Goal: Information Seeking & Learning: Learn about a topic

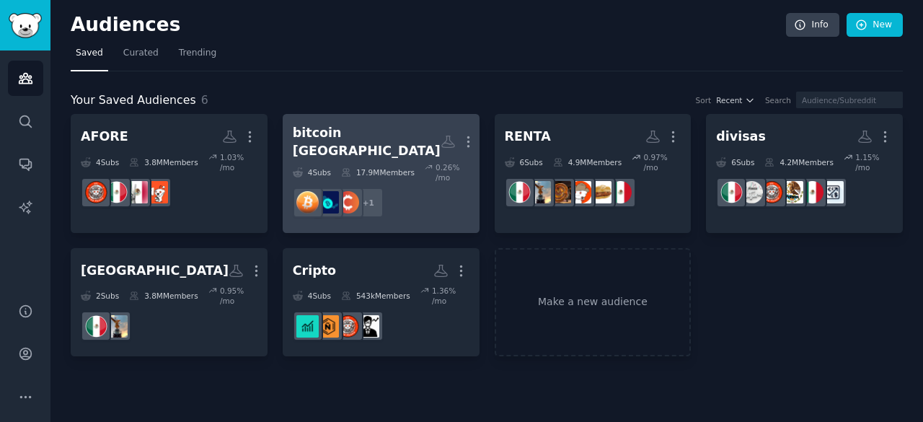
click at [443, 192] on dd "+ 1" at bounding box center [381, 202] width 177 height 40
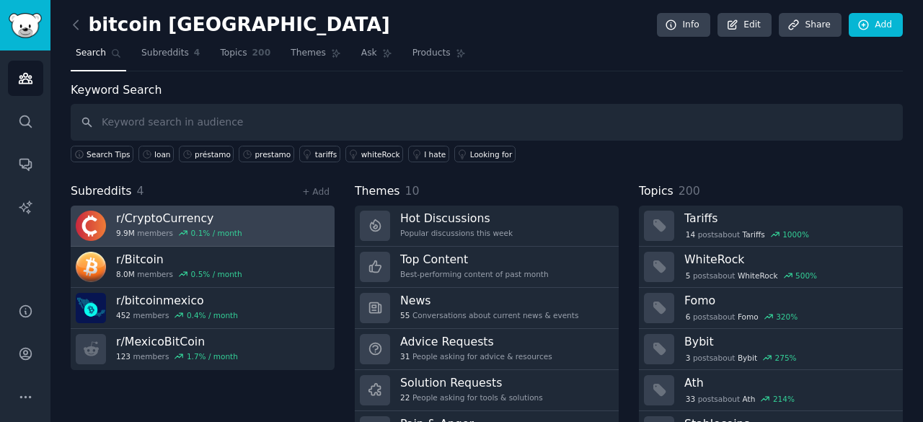
scroll to position [72, 0]
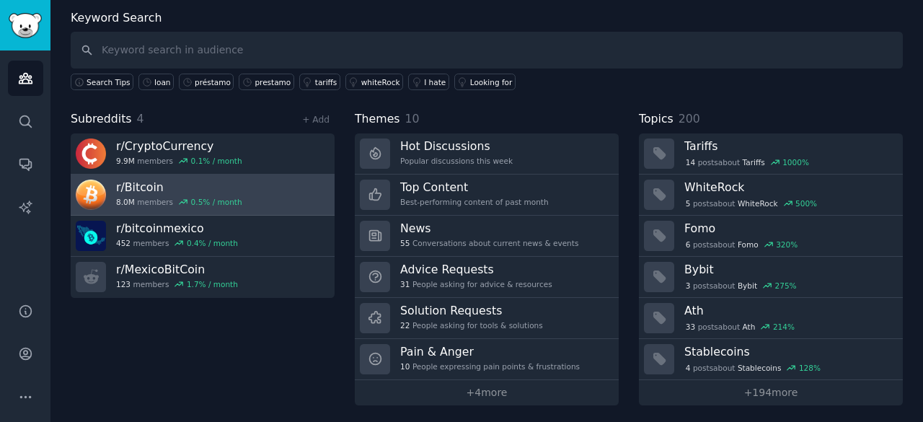
click at [241, 190] on link "r/ Bitcoin 8.0M members 0.5 % / month" at bounding box center [203, 194] width 264 height 41
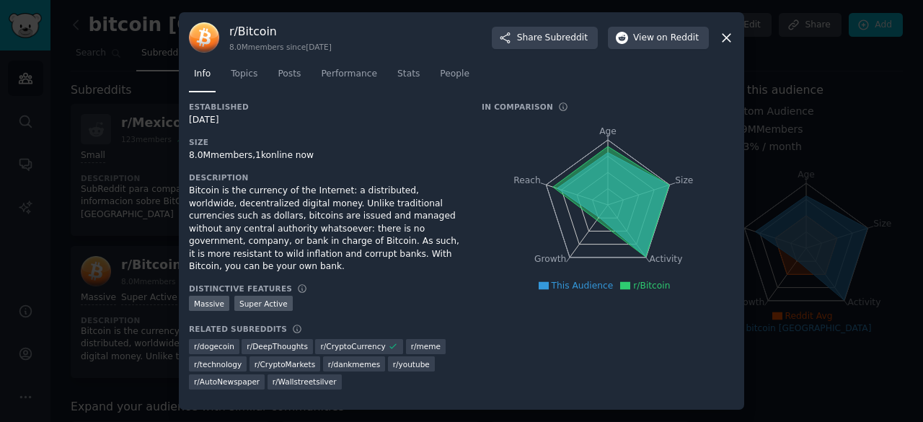
click at [728, 43] on icon at bounding box center [726, 37] width 15 height 15
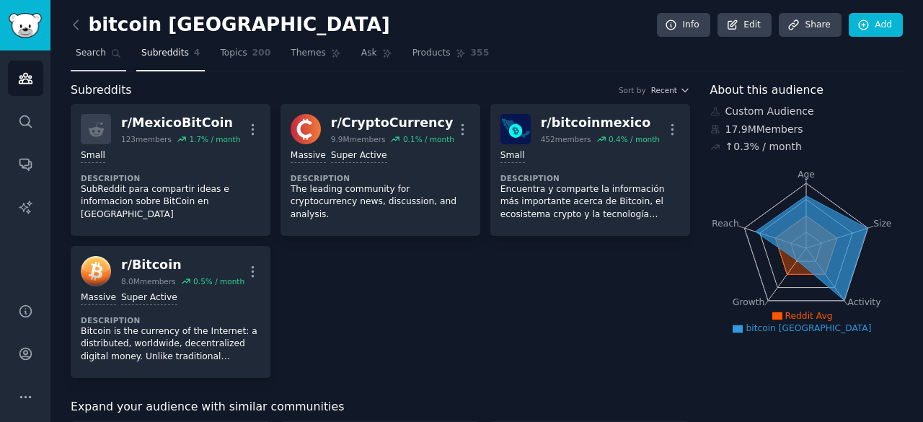
click at [122, 53] on link "Search" at bounding box center [98, 57] width 55 height 30
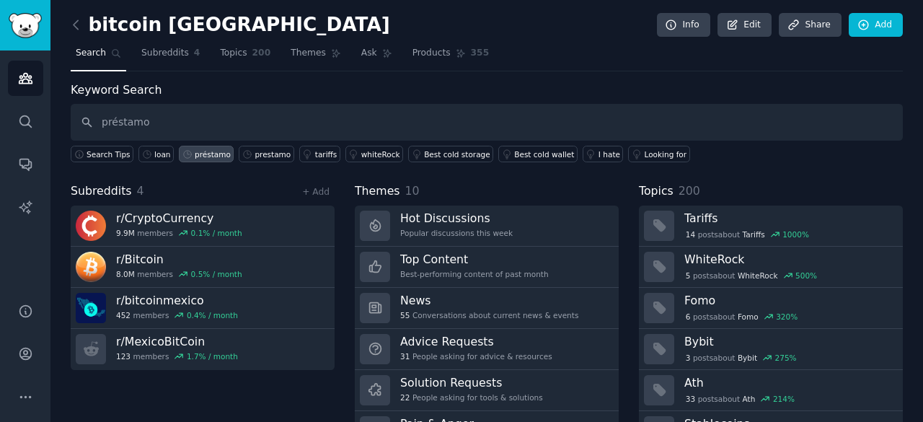
type input "préstamo"
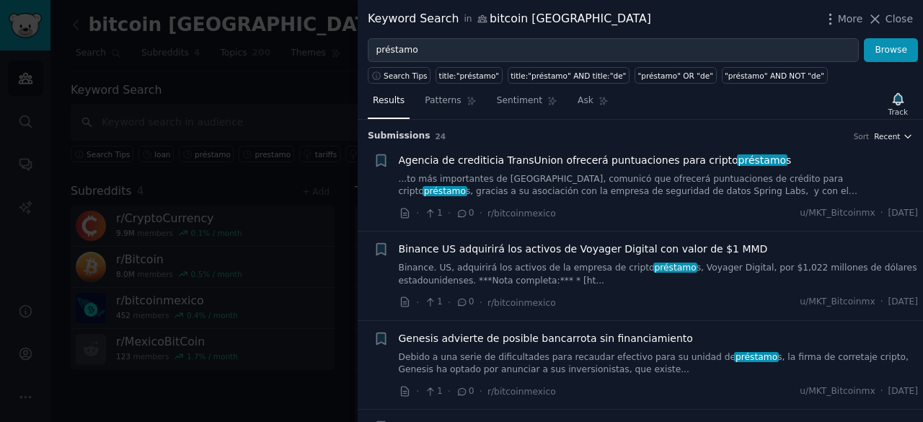
click at [892, 131] on span "Recent" at bounding box center [887, 136] width 26 height 10
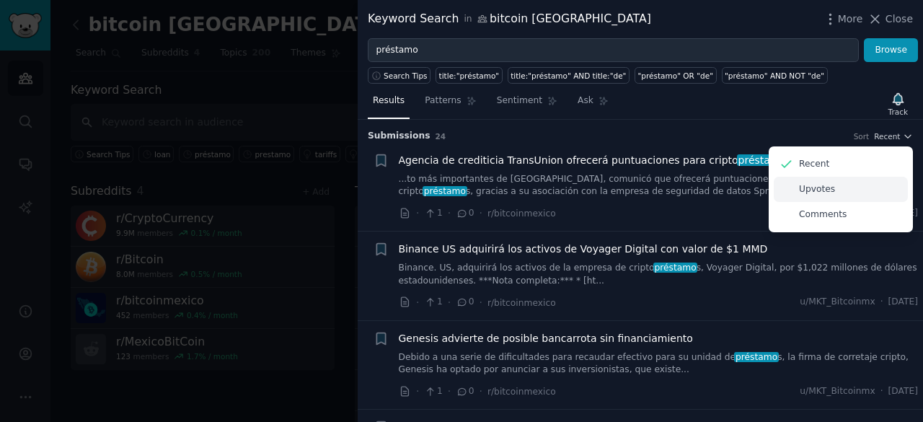
click at [840, 187] on div "Upvotes" at bounding box center [840, 189] width 134 height 25
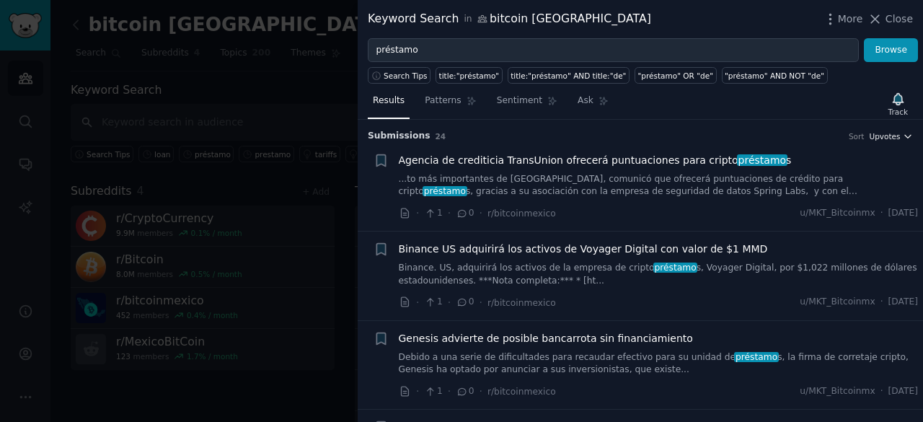
click at [885, 138] on span "Upvotes" at bounding box center [884, 136] width 31 height 10
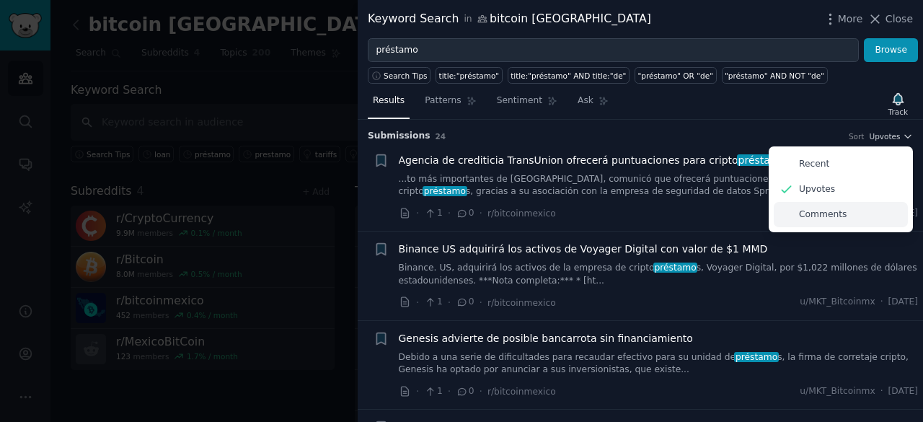
click at [835, 217] on p "Comments" at bounding box center [823, 214] width 48 height 13
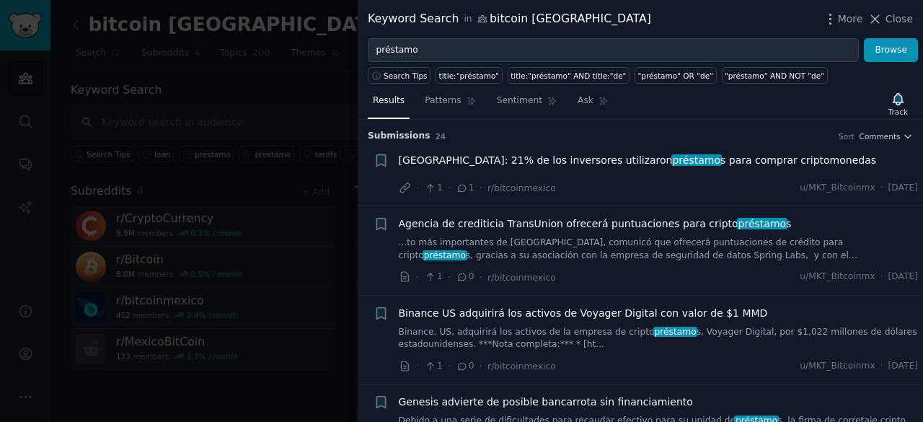
click at [675, 161] on span "[GEOGRAPHIC_DATA]: 21% de los inversores utilizaron préstamo s para comprar cri…" at bounding box center [638, 160] width 478 height 15
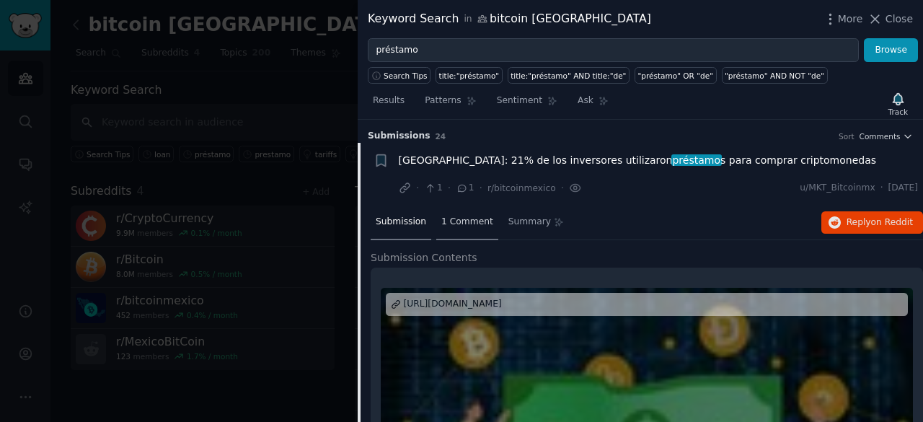
click at [448, 216] on span "1 Comment" at bounding box center [467, 222] width 52 height 13
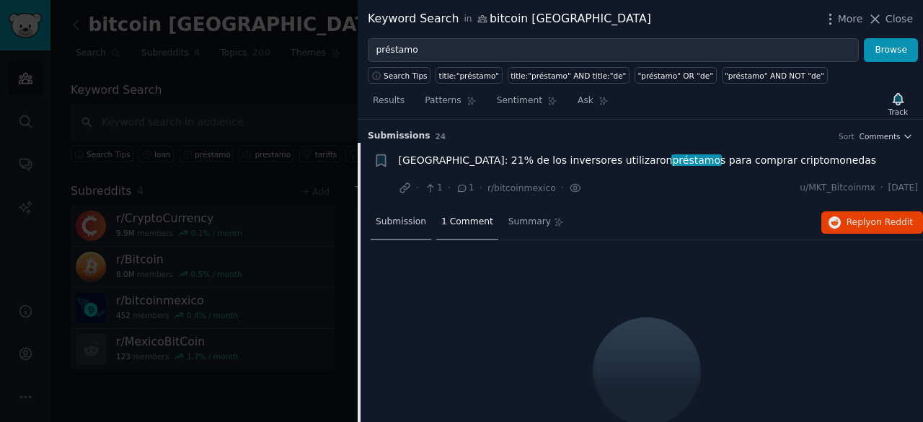
click at [409, 222] on span "Submission" at bounding box center [401, 222] width 50 height 13
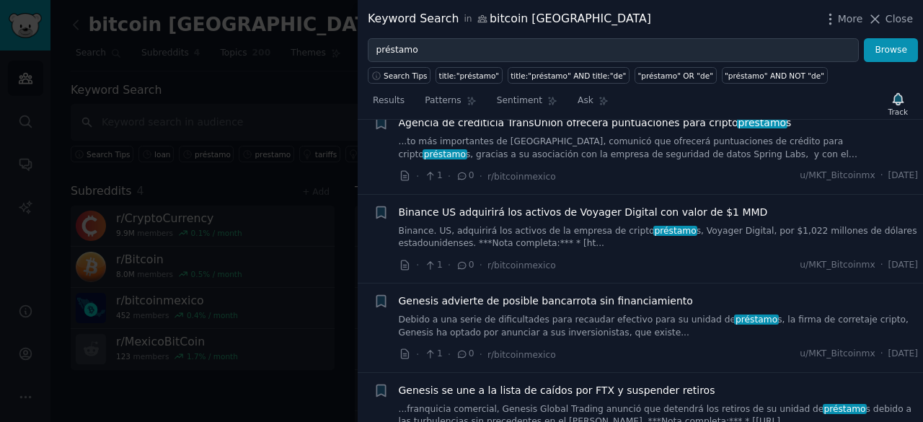
scroll to position [793, 0]
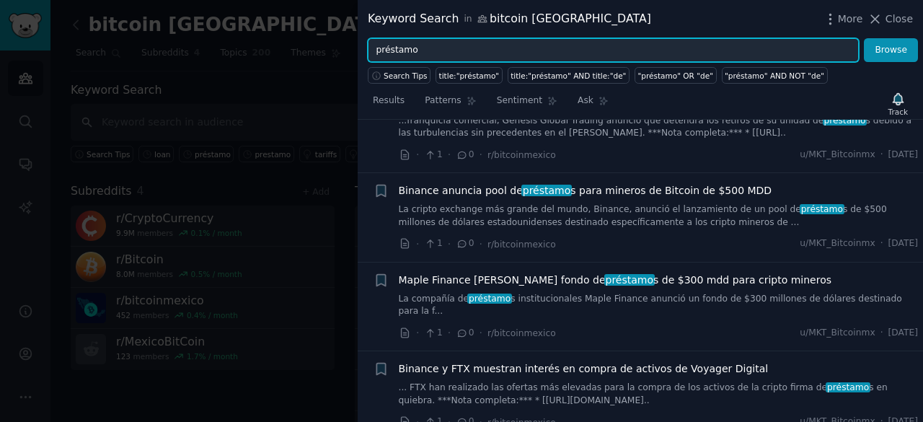
click at [500, 53] on input "préstamo" at bounding box center [613, 50] width 491 height 25
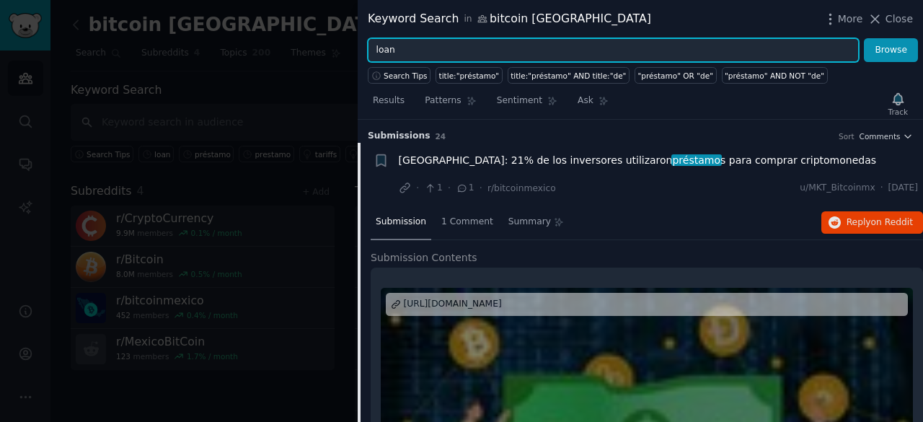
type input "loan"
click at [863, 38] on button "Browse" at bounding box center [890, 50] width 54 height 25
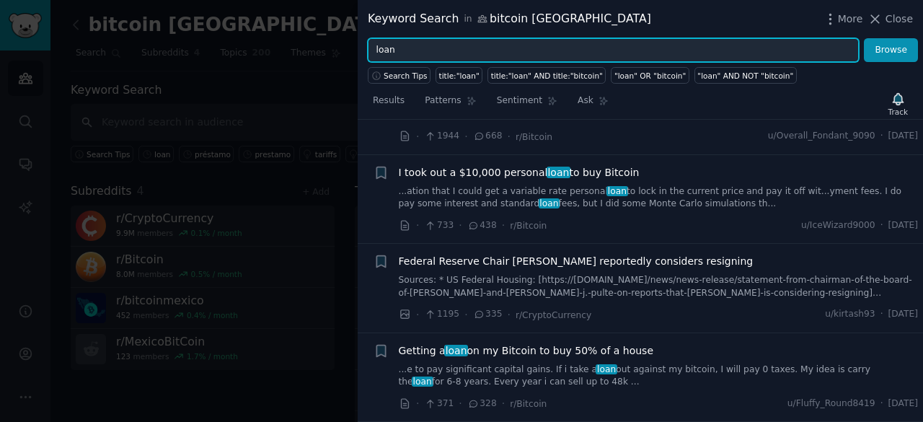
scroll to position [144, 0]
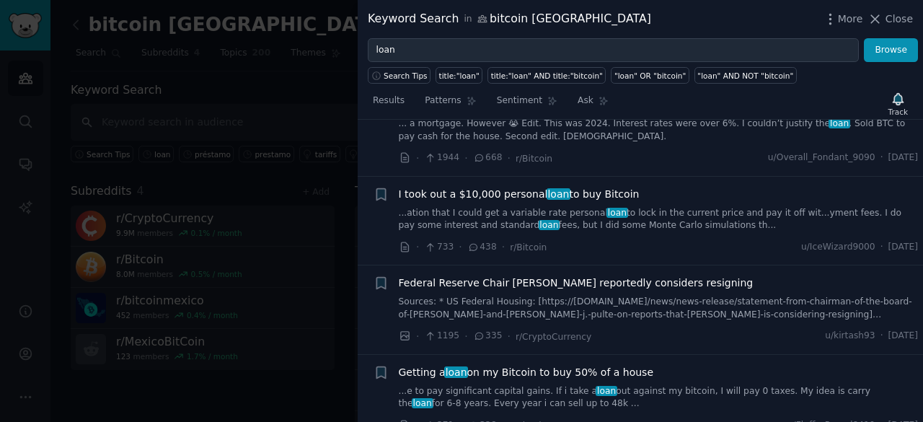
click at [261, 391] on div at bounding box center [461, 211] width 923 height 422
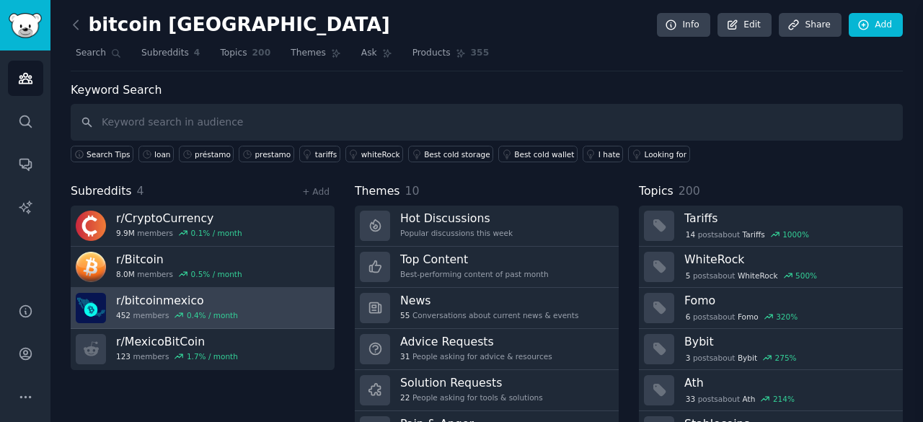
click at [238, 305] on link "r/ bitcoinmexico 452 members 0.4 % / month" at bounding box center [203, 308] width 264 height 41
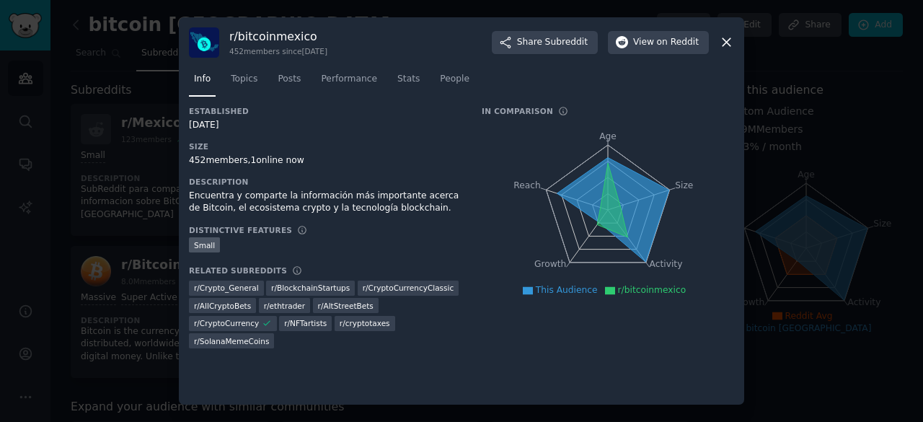
click at [268, 35] on h3 "r/ bitcoinmexico" at bounding box center [278, 36] width 98 height 15
click at [261, 37] on h3 "r/ bitcoinmexico" at bounding box center [278, 36] width 98 height 15
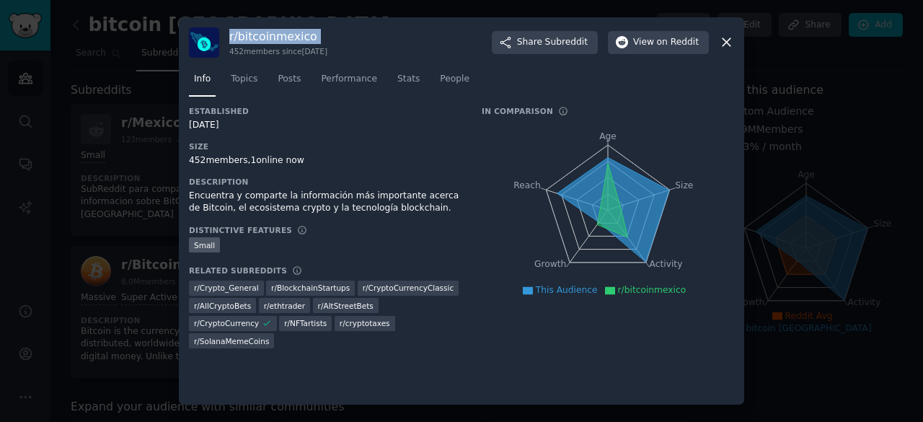
click at [261, 37] on h3 "r/ bitcoinmexico" at bounding box center [278, 36] width 98 height 15
copy h3 "r/ bitcoinmexico"
click at [725, 40] on icon at bounding box center [726, 42] width 15 height 15
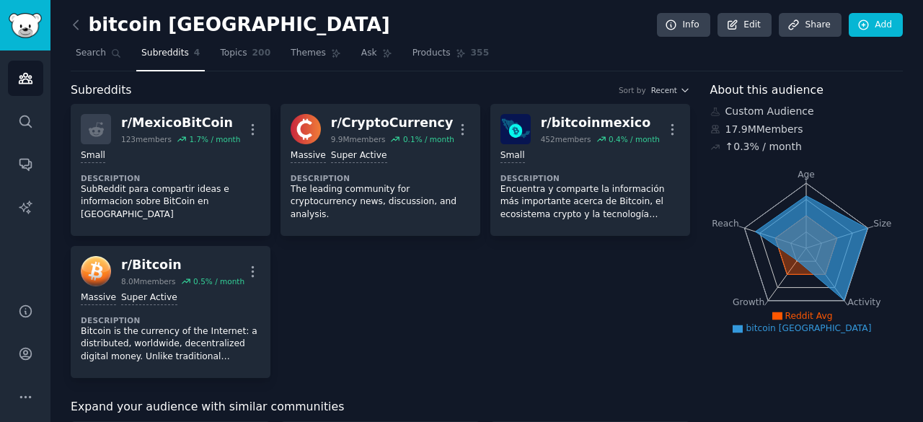
click at [75, 21] on icon at bounding box center [75, 24] width 15 height 15
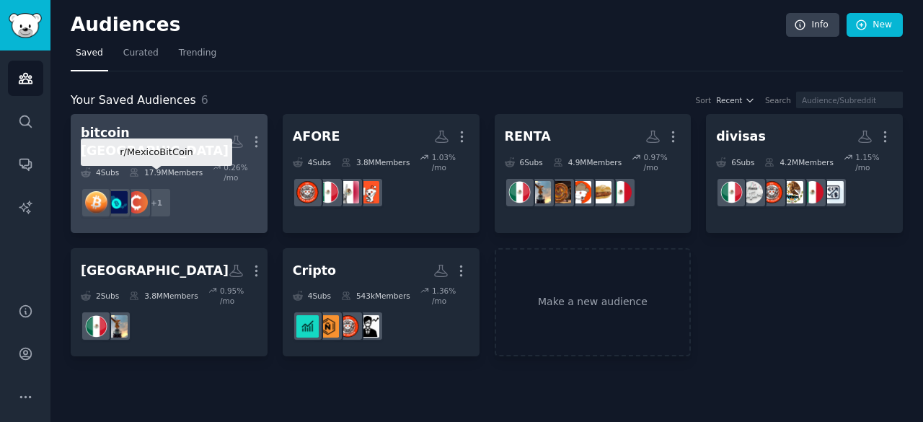
click at [171, 187] on div "+ 1" at bounding box center [156, 202] width 30 height 30
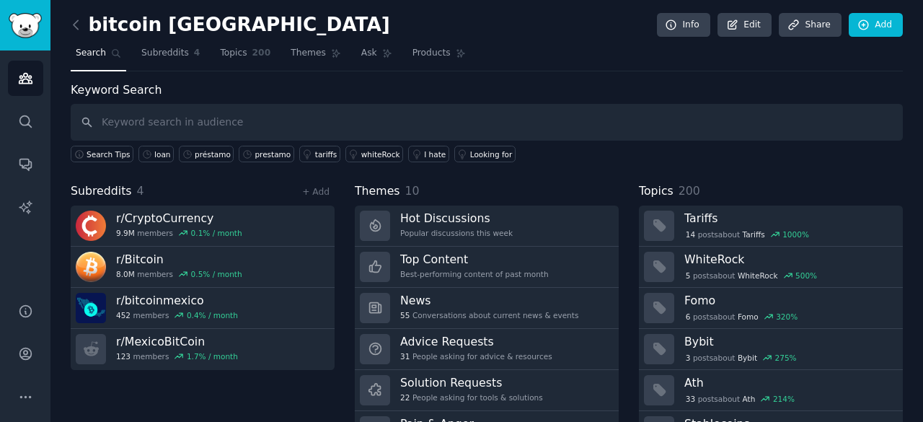
click at [74, 15] on link at bounding box center [80, 25] width 18 height 23
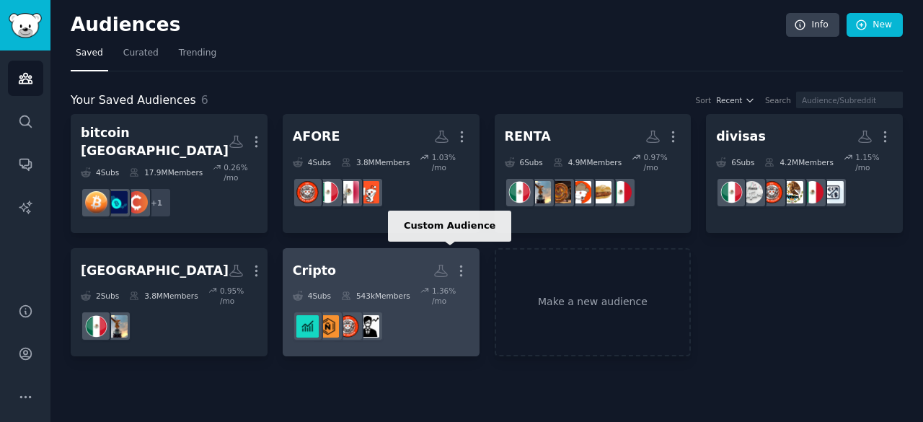
click at [435, 263] on icon at bounding box center [440, 270] width 15 height 15
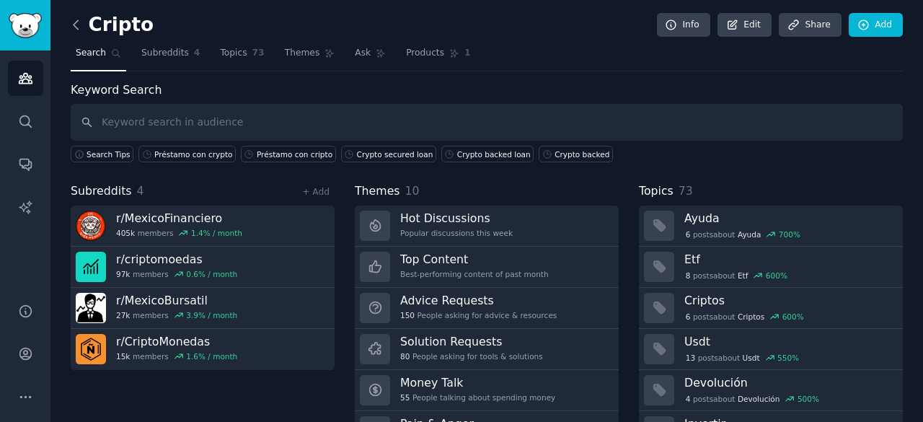
click at [74, 21] on icon at bounding box center [75, 24] width 15 height 15
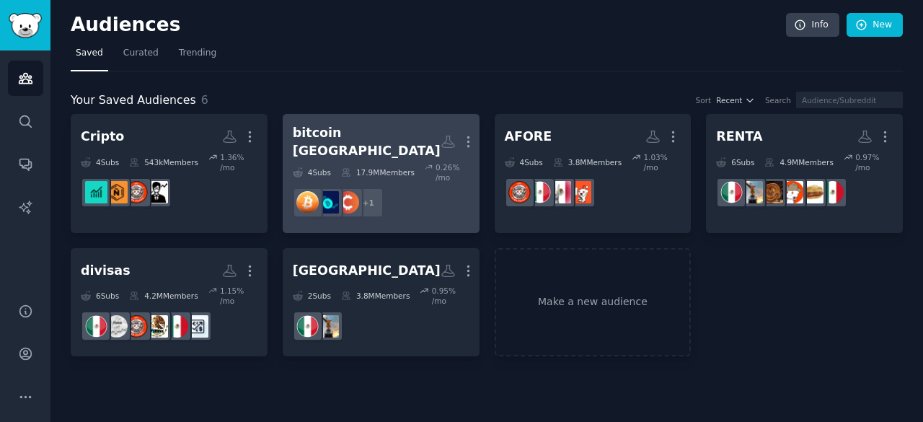
click at [386, 126] on h2 "bitcoin [GEOGRAPHIC_DATA] More" at bounding box center [381, 141] width 177 height 35
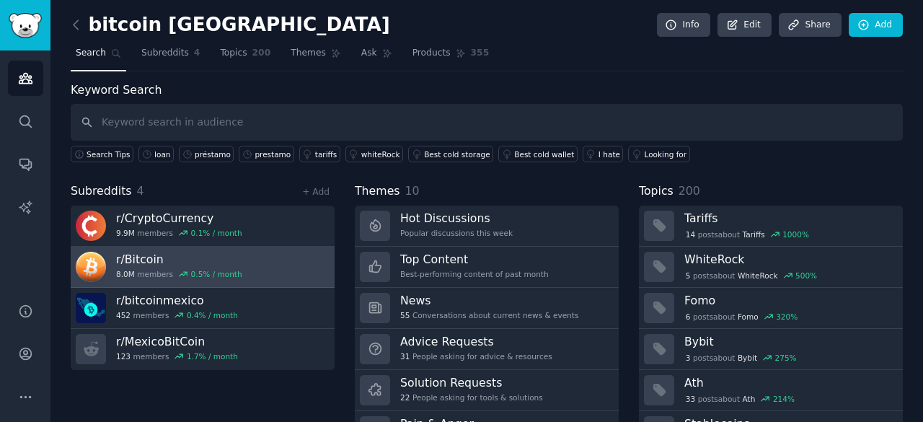
click at [164, 258] on h3 "r/ Bitcoin" at bounding box center [179, 259] width 126 height 15
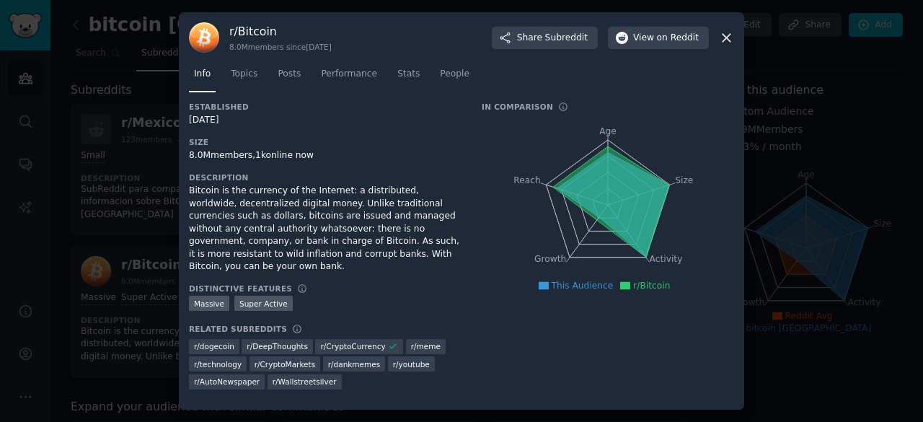
click at [724, 44] on icon at bounding box center [726, 37] width 15 height 15
